Goal: Task Accomplishment & Management: Manage account settings

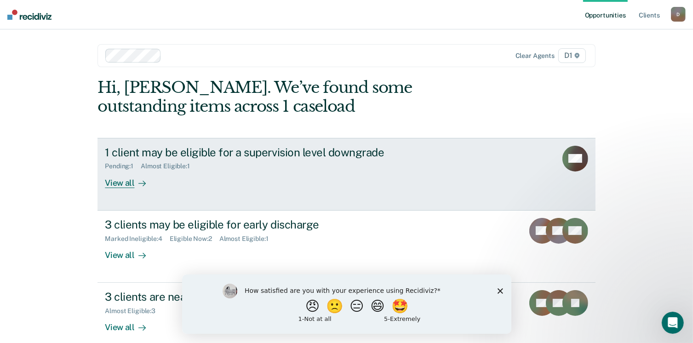
click at [118, 183] on div "View all" at bounding box center [131, 179] width 52 height 18
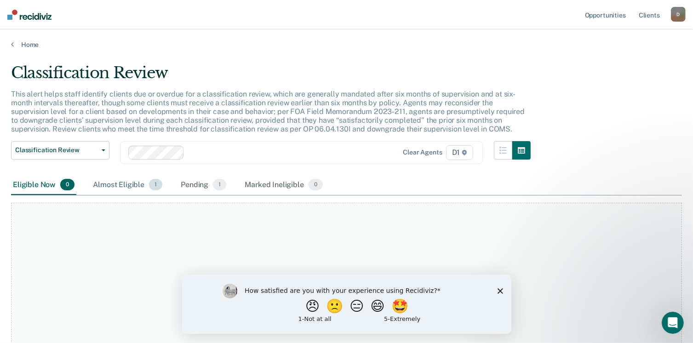
click at [116, 185] on div "Almost Eligible 1" at bounding box center [127, 185] width 73 height 20
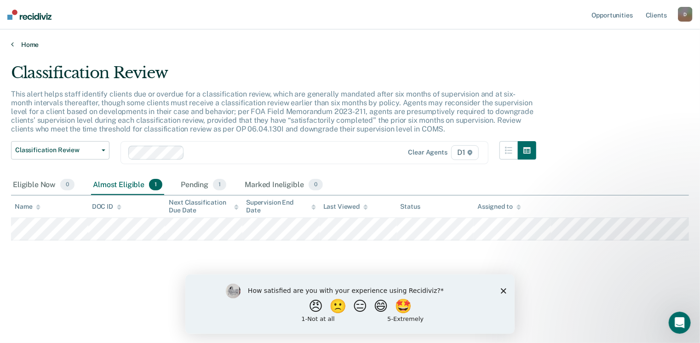
click at [23, 46] on link "Home" at bounding box center [350, 44] width 678 height 8
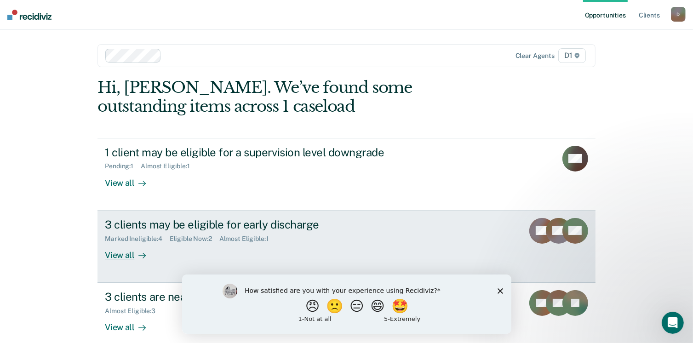
click at [123, 256] on div "View all" at bounding box center [131, 251] width 52 height 18
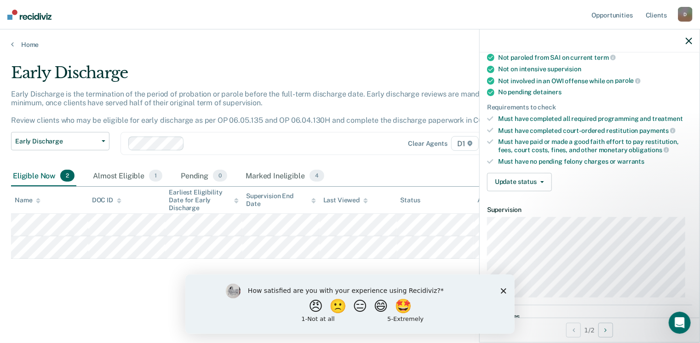
scroll to position [184, 0]
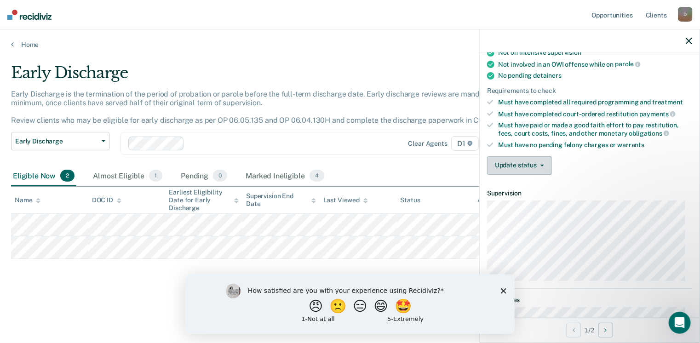
click at [523, 161] on button "Update status" at bounding box center [519, 165] width 65 height 18
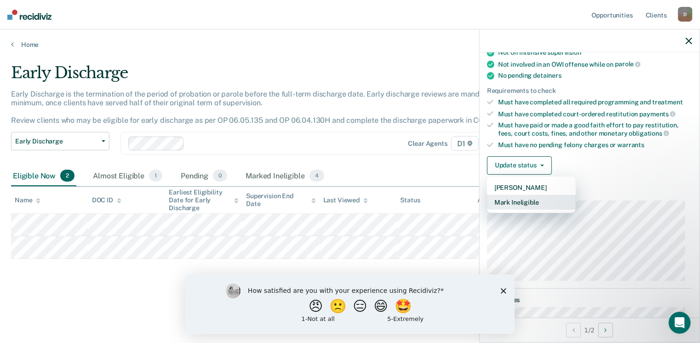
click at [535, 199] on button "Mark Ineligible" at bounding box center [531, 202] width 89 height 15
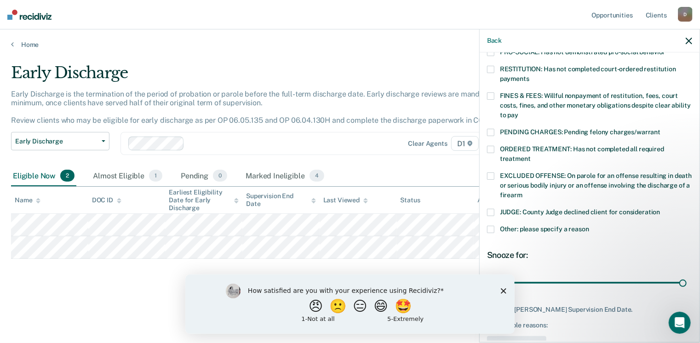
scroll to position [254, 0]
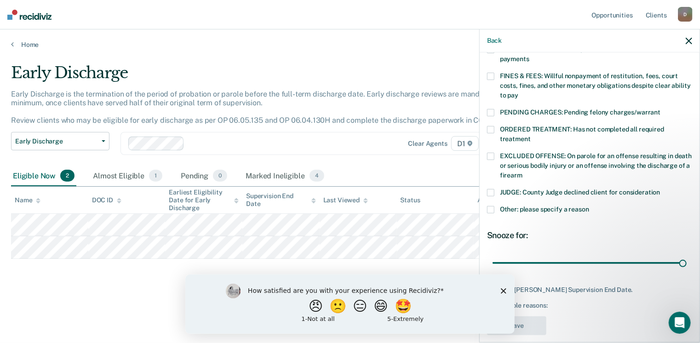
click at [491, 206] on span at bounding box center [490, 209] width 7 height 7
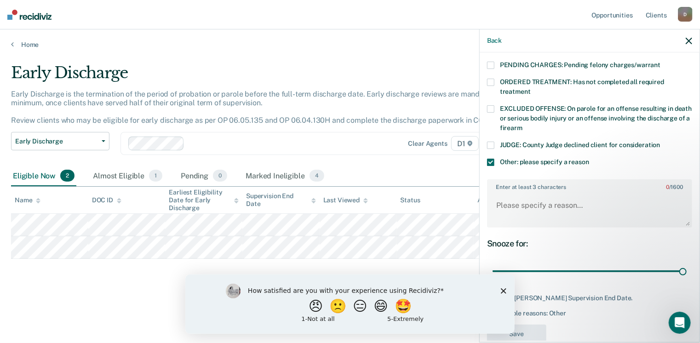
scroll to position [308, 0]
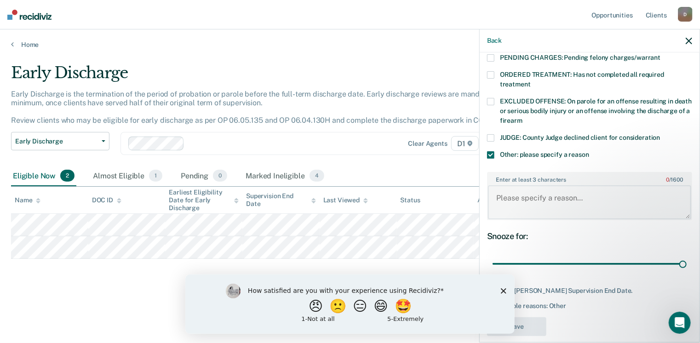
click at [495, 185] on textarea "Enter at least 3 characters 0 / 1600" at bounding box center [589, 202] width 203 height 34
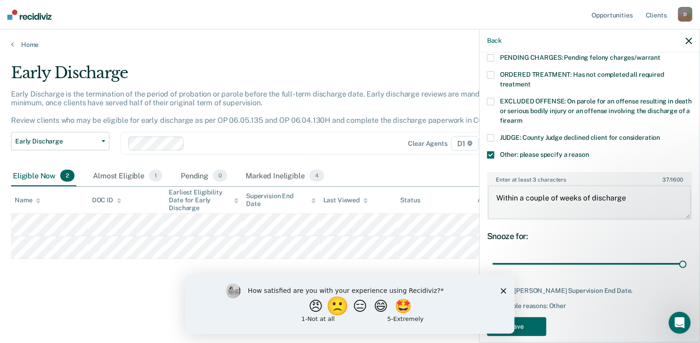
type textarea "Within a couple of weeks of discharge"
click at [329, 311] on button "🙁" at bounding box center [338, 306] width 25 height 18
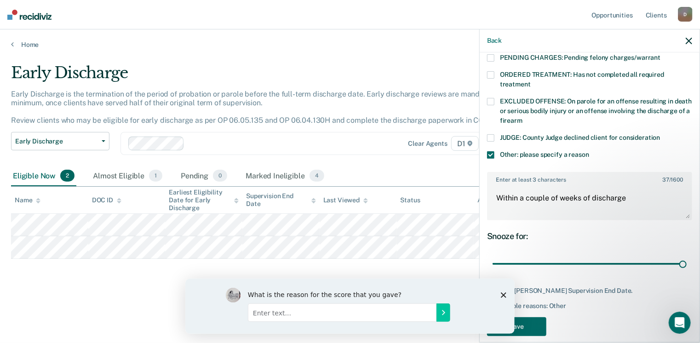
click at [290, 314] on input "Enter text..." at bounding box center [342, 312] width 189 height 18
type input "It seems like another step in a busy schedule."
click at [446, 317] on button "Submit your response" at bounding box center [443, 312] width 14 height 18
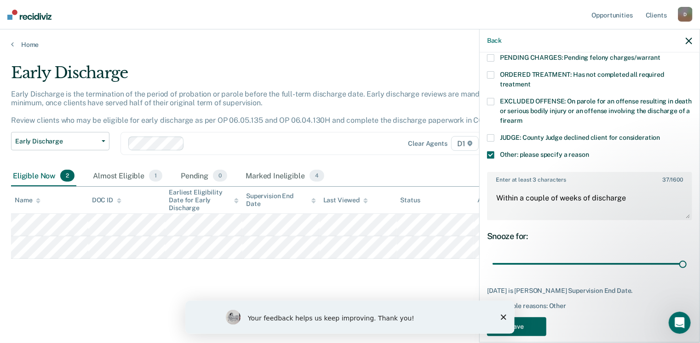
click at [532, 317] on button "Save" at bounding box center [516, 326] width 59 height 19
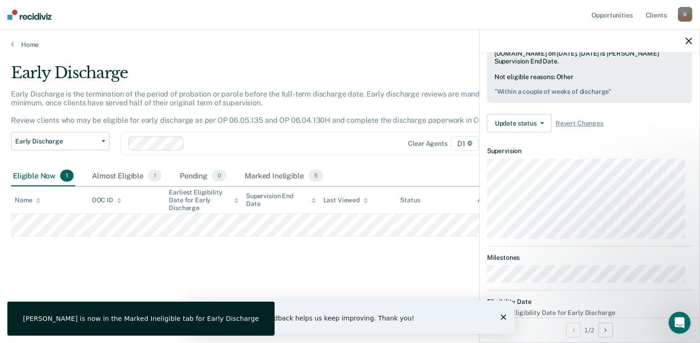
scroll to position [156, 0]
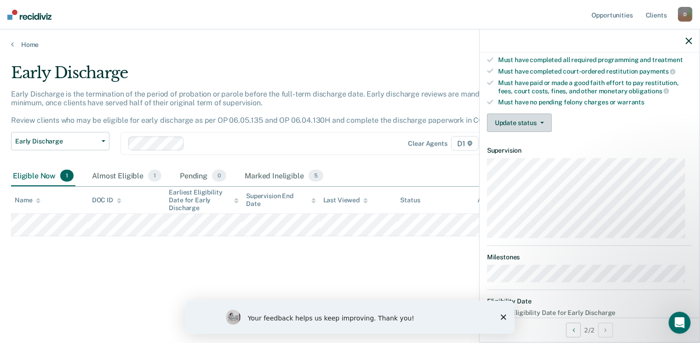
click at [536, 122] on button "Update status" at bounding box center [519, 123] width 65 height 18
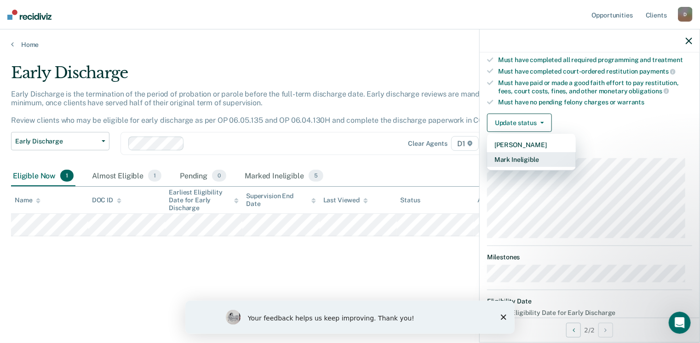
click at [537, 155] on button "Mark Ineligible" at bounding box center [531, 159] width 89 height 15
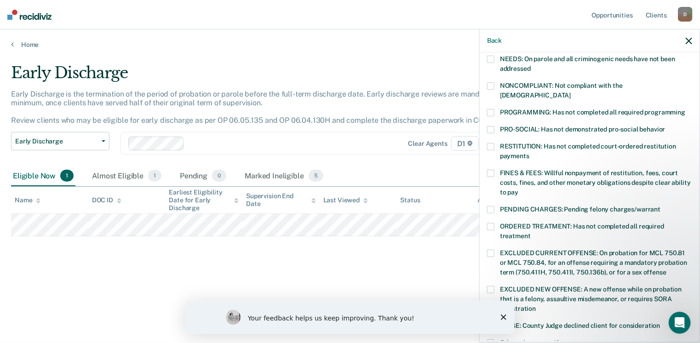
click at [491, 170] on span at bounding box center [490, 173] width 7 height 7
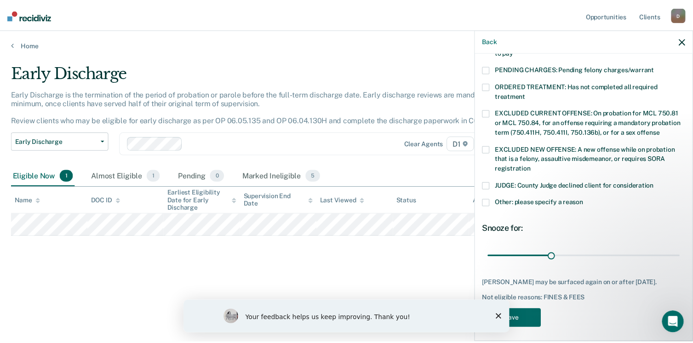
scroll to position [298, 0]
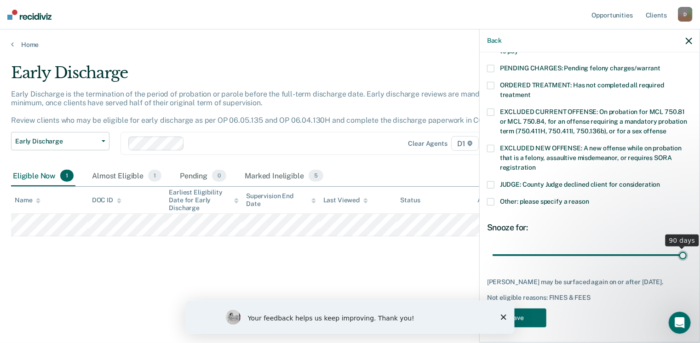
drag, startPoint x: 556, startPoint y: 245, endPoint x: 681, endPoint y: 247, distance: 125.6
type input "90"
click at [681, 248] on input "range" at bounding box center [590, 256] width 194 height 16
click at [535, 316] on button "Save" at bounding box center [516, 318] width 59 height 19
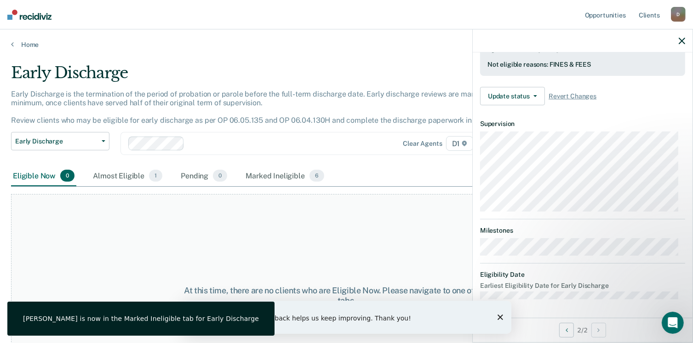
scroll to position [248, 0]
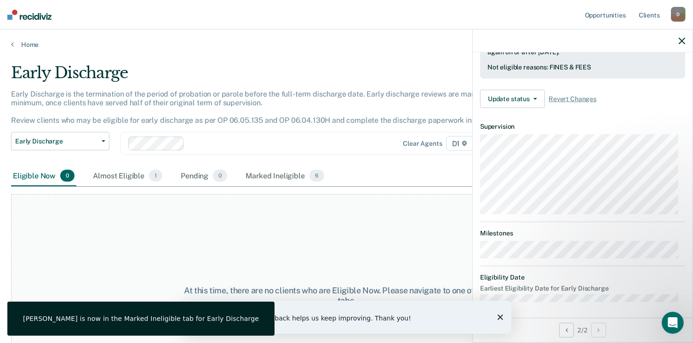
click at [501, 321] on div "Your feedback helps us keep improving. Thank you!" at bounding box center [346, 316] width 329 height 33
click at [500, 317] on polygon "Close survey" at bounding box center [500, 317] width 6 height 6
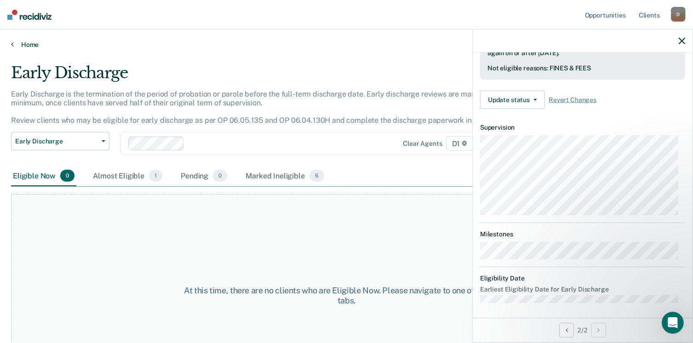
click at [15, 42] on link "Home" at bounding box center [346, 44] width 671 height 8
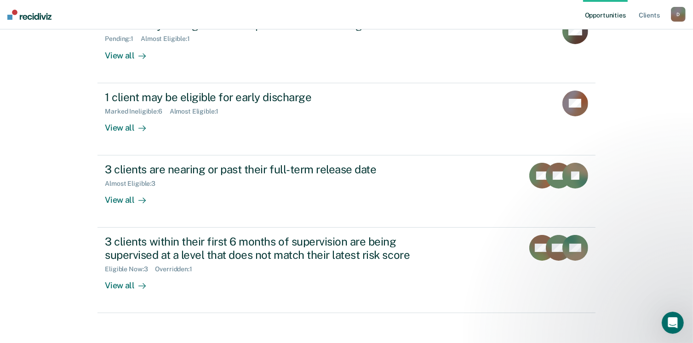
scroll to position [133, 0]
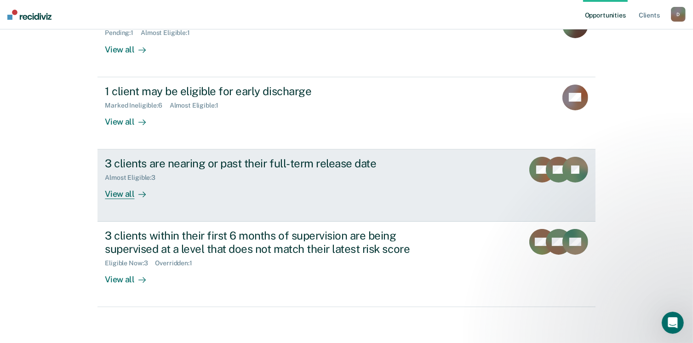
click at [124, 196] on div "View all" at bounding box center [131, 191] width 52 height 18
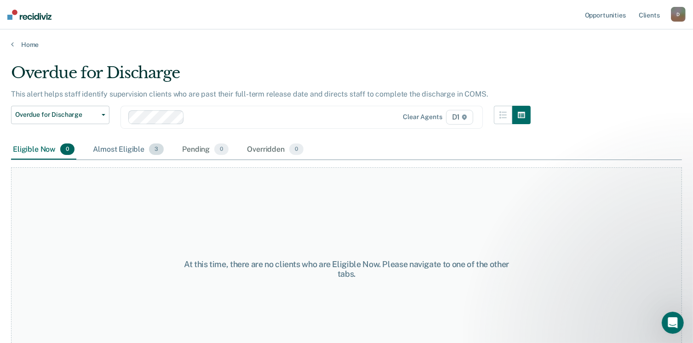
click at [130, 151] on div "Almost Eligible 3" at bounding box center [128, 150] width 75 height 20
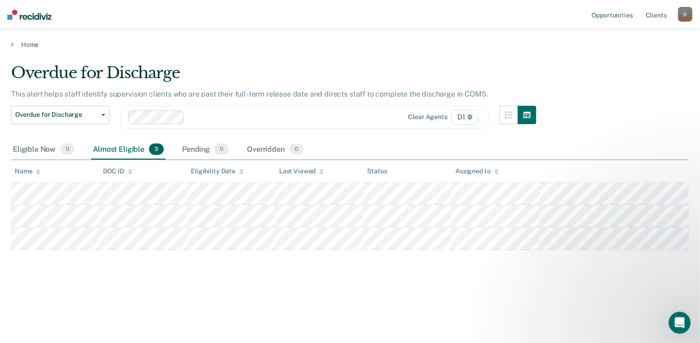
click at [26, 44] on link "Home" at bounding box center [350, 44] width 678 height 8
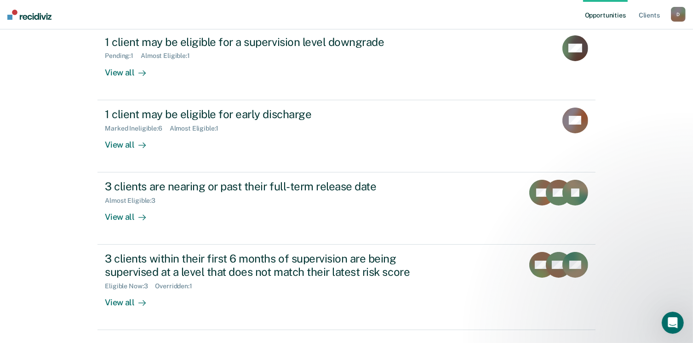
scroll to position [133, 0]
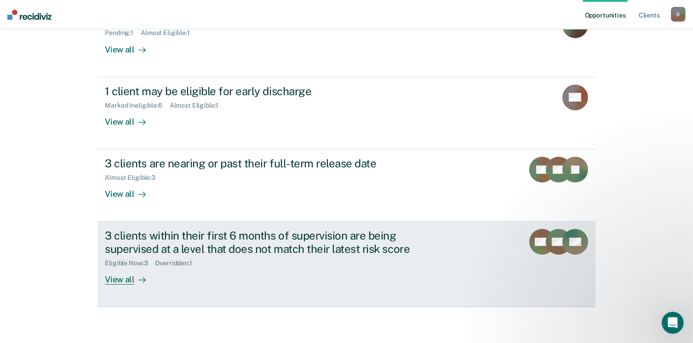
click at [117, 280] on div "View all" at bounding box center [131, 276] width 52 height 18
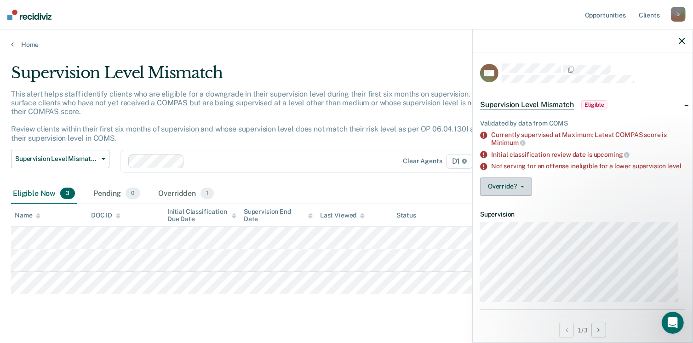
click at [502, 196] on button "Override?" at bounding box center [506, 187] width 52 height 18
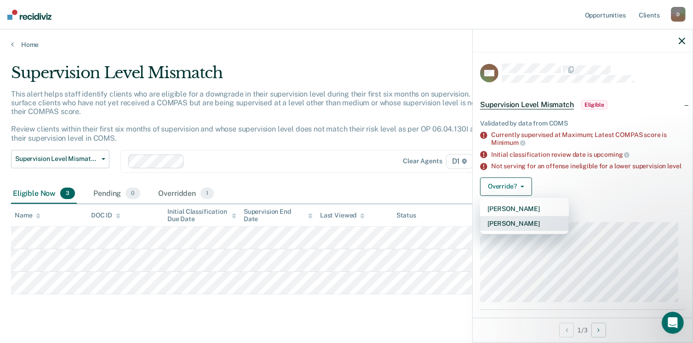
click at [514, 231] on button "[PERSON_NAME]" at bounding box center [524, 223] width 89 height 15
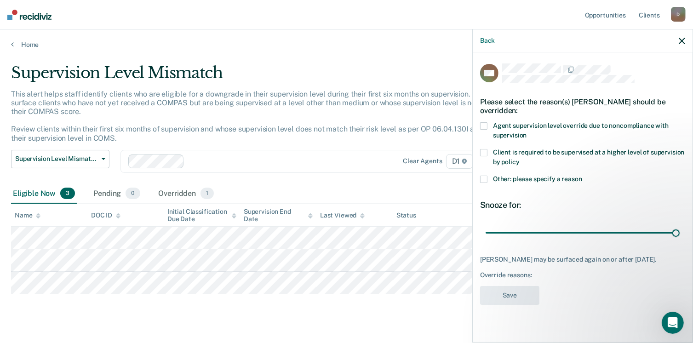
drag, startPoint x: 552, startPoint y: 233, endPoint x: 682, endPoint y: 237, distance: 129.8
type input "90"
click at [680, 237] on input "range" at bounding box center [583, 233] width 194 height 16
click at [484, 128] on span at bounding box center [483, 125] width 7 height 7
click at [519, 305] on button "Save" at bounding box center [509, 295] width 59 height 19
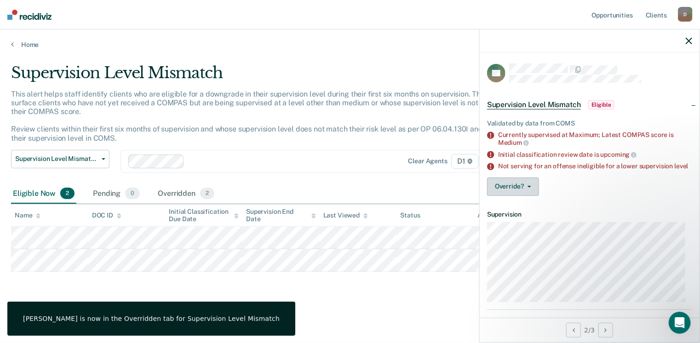
click at [515, 190] on button "Override?" at bounding box center [513, 187] width 52 height 18
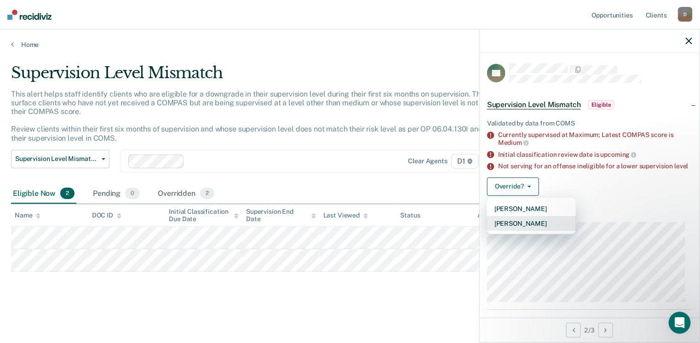
click at [519, 231] on button "[PERSON_NAME]" at bounding box center [531, 223] width 89 height 15
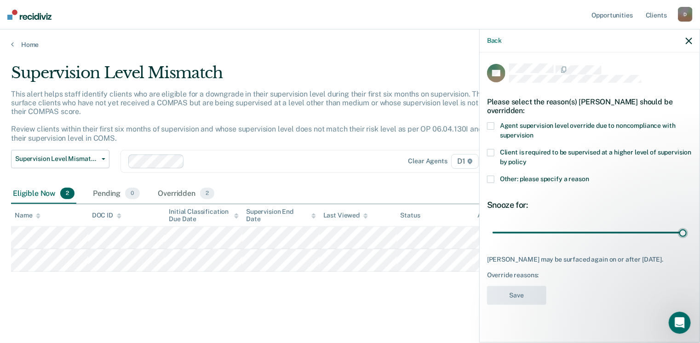
drag, startPoint x: 558, startPoint y: 230, endPoint x: 691, endPoint y: 236, distance: 133.1
type input "90"
click at [687, 236] on input "range" at bounding box center [590, 233] width 194 height 16
click at [493, 127] on span at bounding box center [490, 125] width 7 height 7
click at [512, 301] on button "Save" at bounding box center [516, 295] width 59 height 19
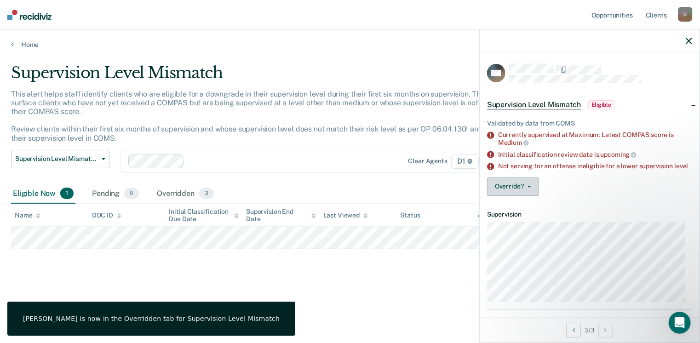
click at [509, 191] on button "Override?" at bounding box center [513, 187] width 52 height 18
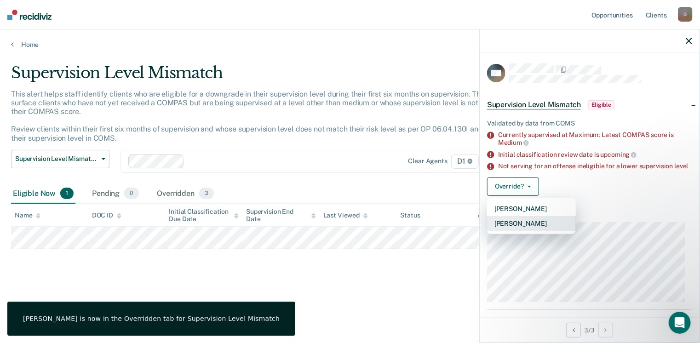
click at [518, 230] on button "[PERSON_NAME]" at bounding box center [531, 223] width 89 height 15
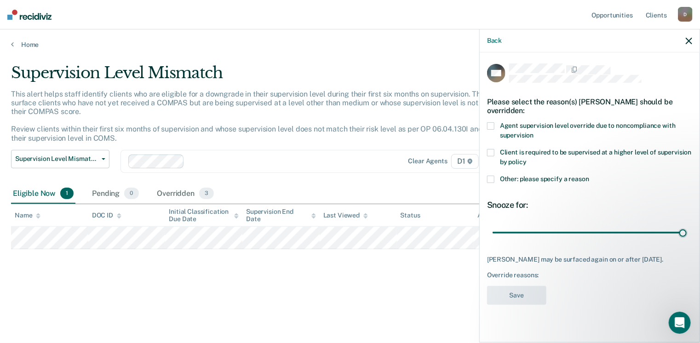
drag, startPoint x: 556, startPoint y: 231, endPoint x: 695, endPoint y: 239, distance: 139.7
type input "90"
click at [687, 239] on input "range" at bounding box center [590, 233] width 194 height 16
click at [493, 127] on span at bounding box center [490, 125] width 7 height 7
click at [521, 302] on button "Save" at bounding box center [516, 295] width 59 height 19
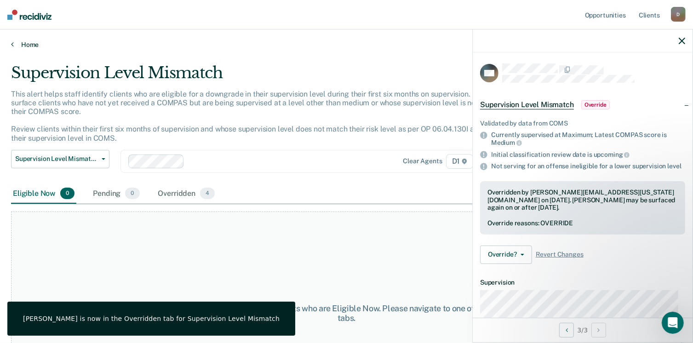
click at [17, 43] on link "Home" at bounding box center [346, 44] width 671 height 8
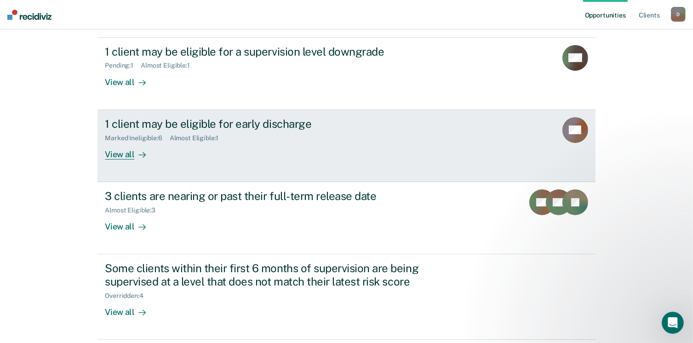
scroll to position [133, 0]
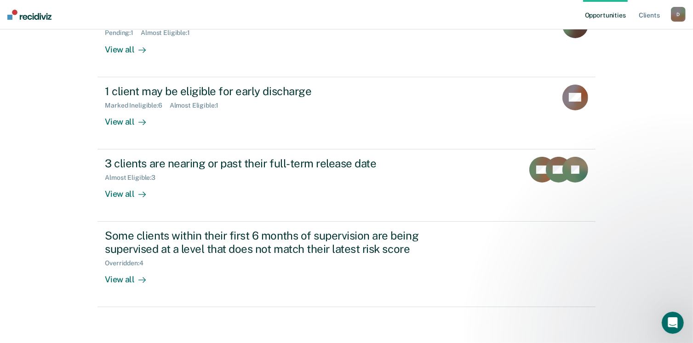
click at [681, 12] on div "D" at bounding box center [678, 14] width 15 height 15
click at [617, 58] on link "Log Out" at bounding box center [642, 61] width 74 height 8
